Goal: Task Accomplishment & Management: Manage account settings

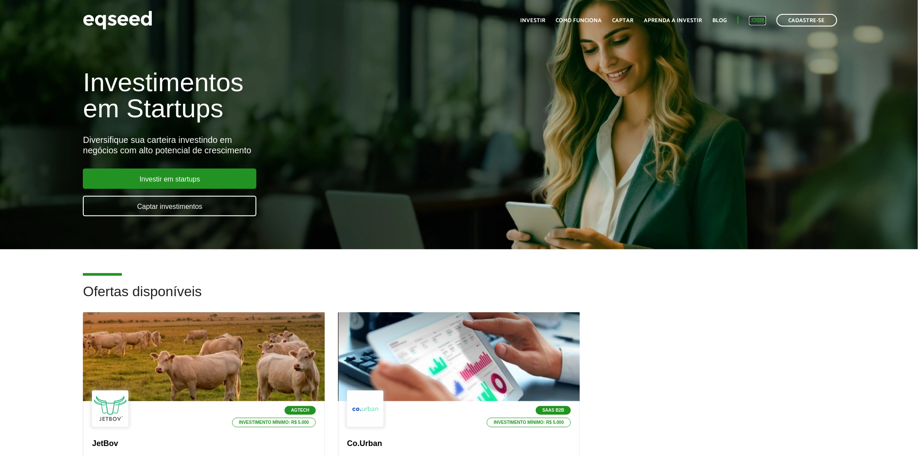
click at [758, 21] on link "Login" at bounding box center [757, 21] width 17 height 6
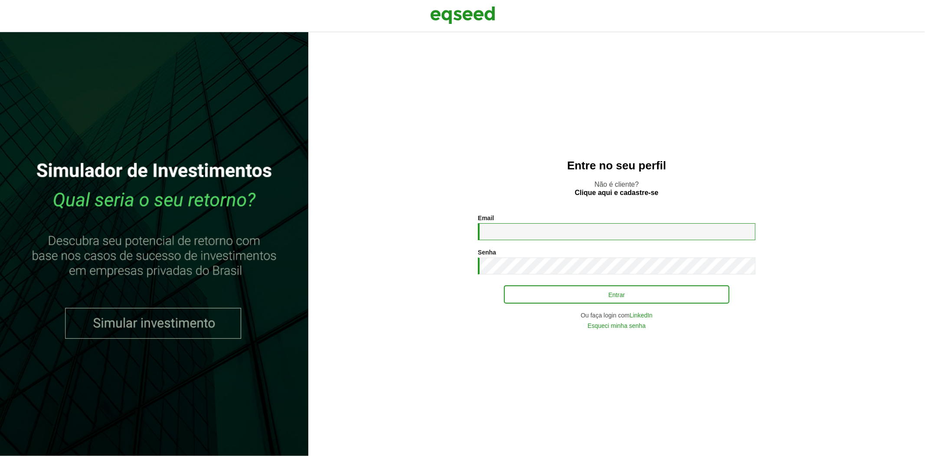
type input "**********"
click at [581, 296] on button "Entrar" at bounding box center [617, 294] width 226 height 16
